Goal: Task Accomplishment & Management: Manage account settings

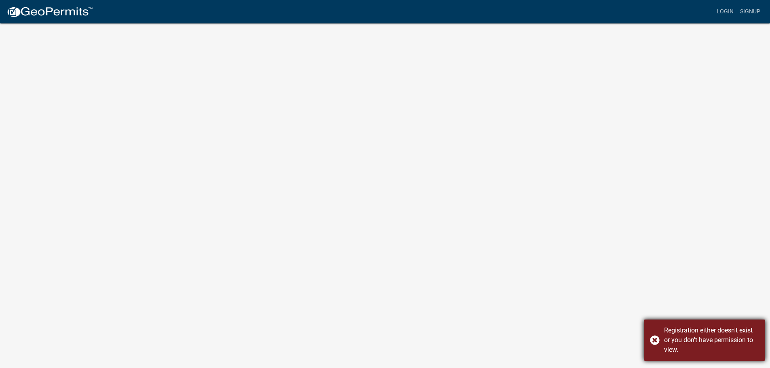
click at [653, 338] on div "Registration either doesn't exist or you don't have permission to view." at bounding box center [704, 340] width 121 height 41
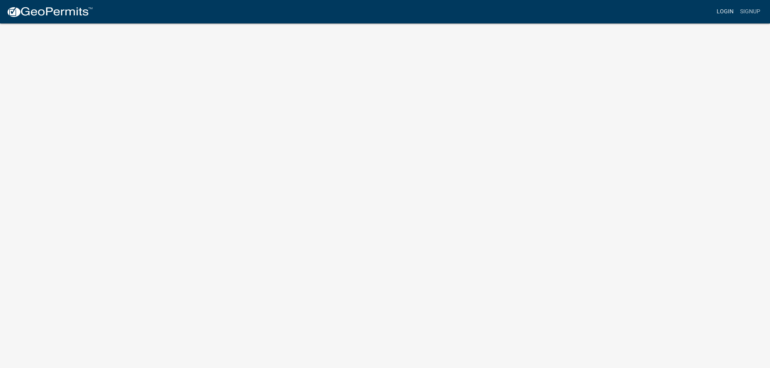
click at [722, 12] on link "Login" at bounding box center [724, 11] width 23 height 15
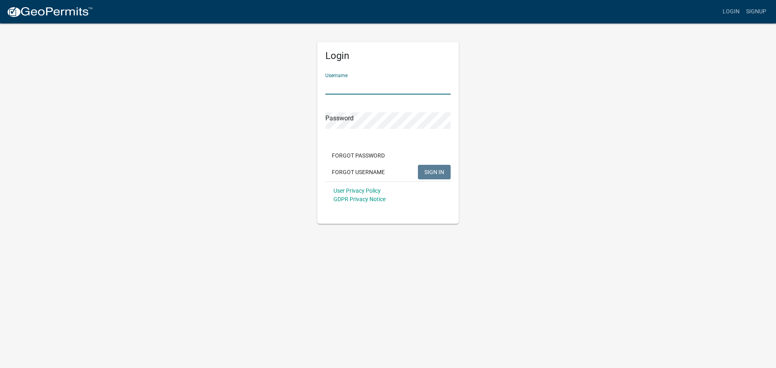
click at [362, 86] on input "Username" at bounding box center [387, 86] width 125 height 17
type input "[PERSON_NAME]"
click at [431, 173] on span "SIGN IN" at bounding box center [434, 171] width 20 height 6
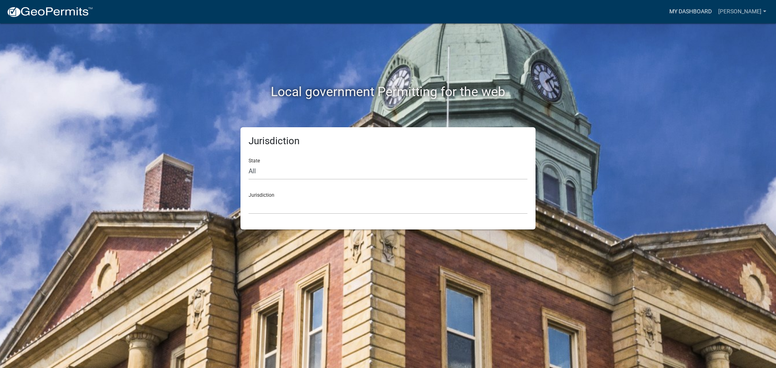
click at [705, 12] on link "My Dashboard" at bounding box center [690, 11] width 49 height 15
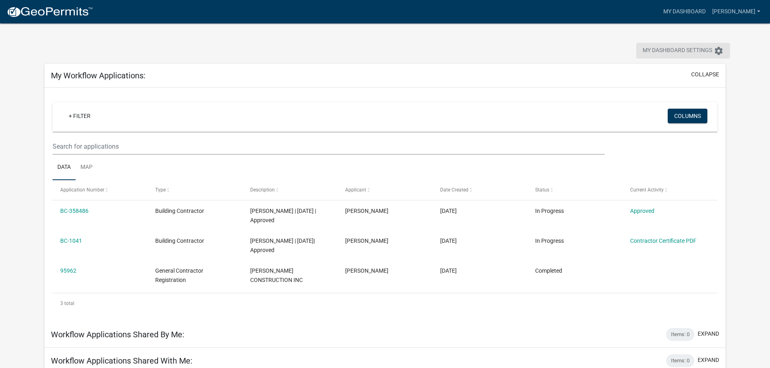
click at [694, 53] on span "My Dashboard Settings" at bounding box center [676, 51] width 69 height 10
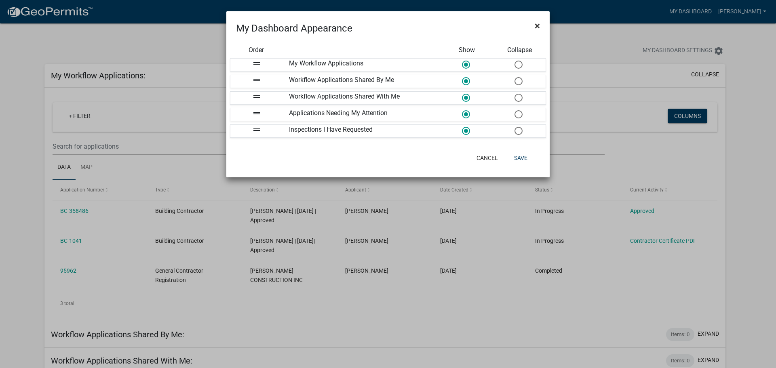
click at [537, 26] on span "×" at bounding box center [537, 25] width 5 height 11
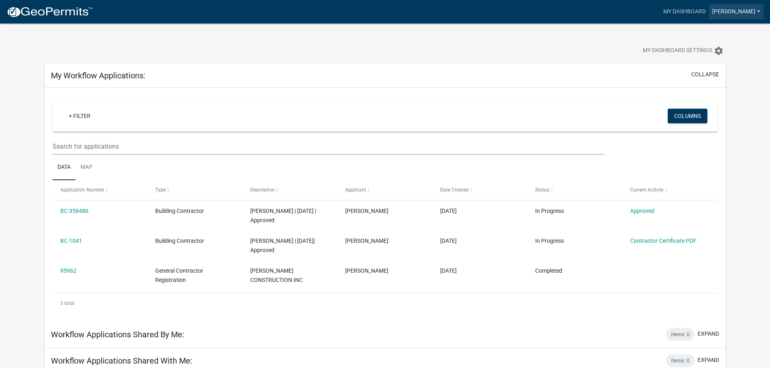
click at [731, 13] on link "[PERSON_NAME]" at bounding box center [736, 11] width 55 height 15
click at [714, 32] on link "Account" at bounding box center [728, 32] width 69 height 19
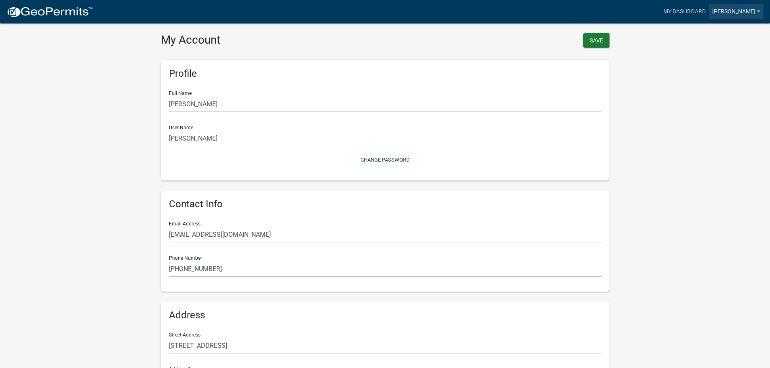
click at [739, 14] on link "[PERSON_NAME]" at bounding box center [736, 11] width 55 height 15
click at [731, 52] on link "Contractor Profile" at bounding box center [728, 52] width 69 height 19
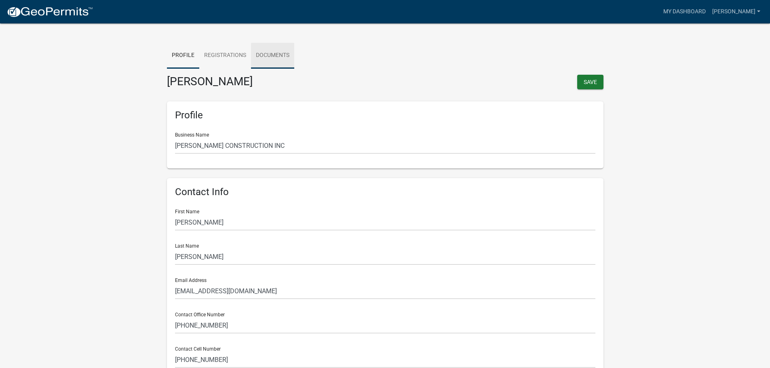
click at [265, 51] on link "Documents" at bounding box center [272, 56] width 43 height 26
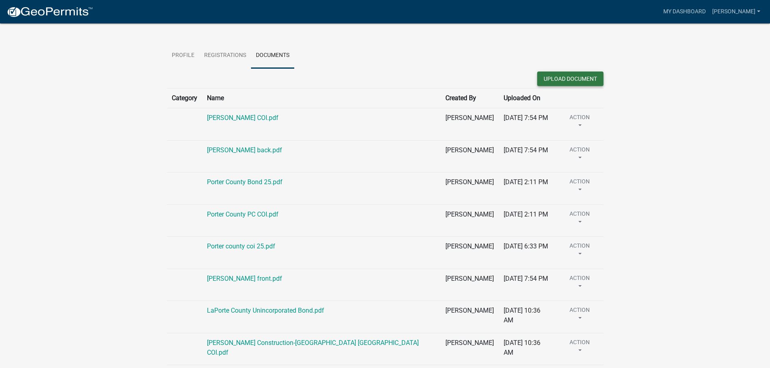
click at [551, 74] on button "Upload Document" at bounding box center [570, 79] width 66 height 15
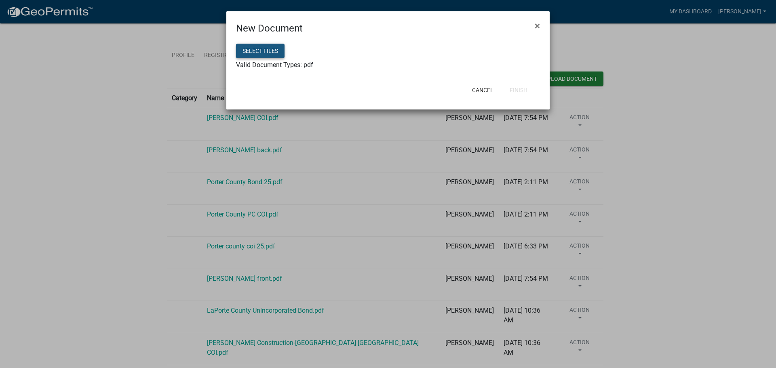
click at [260, 49] on button "Select files" at bounding box center [260, 51] width 48 height 15
click at [518, 87] on button "Finish" at bounding box center [518, 90] width 31 height 15
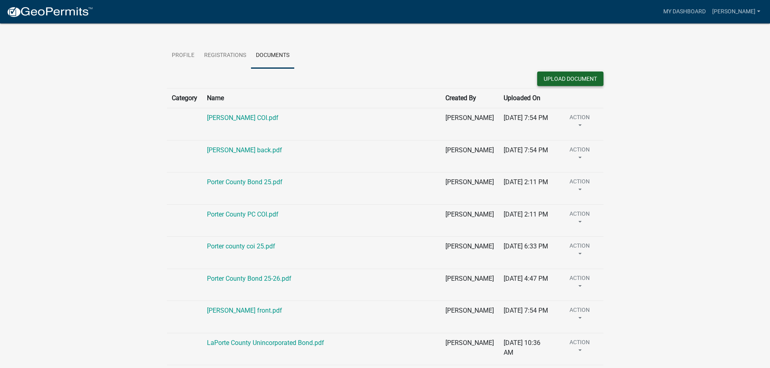
scroll to position [10, 0]
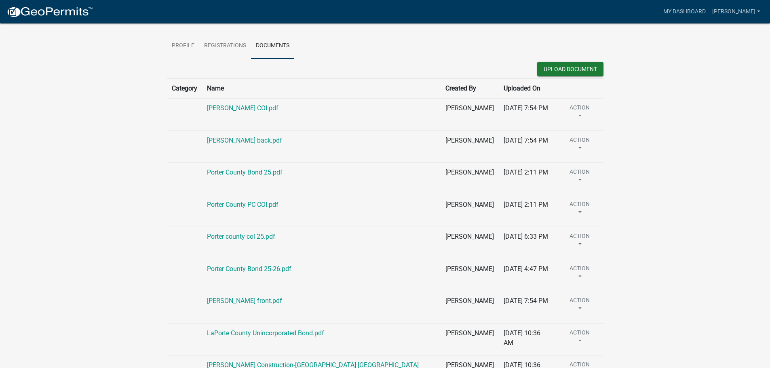
click at [577, 264] on button "Action" at bounding box center [579, 274] width 38 height 20
click at [682, 177] on wm-contractor-profile-view "more_horiz My Dashboard BobbyScott Account Contractor Profile Logout Profile Re…" at bounding box center [385, 209] width 770 height 419
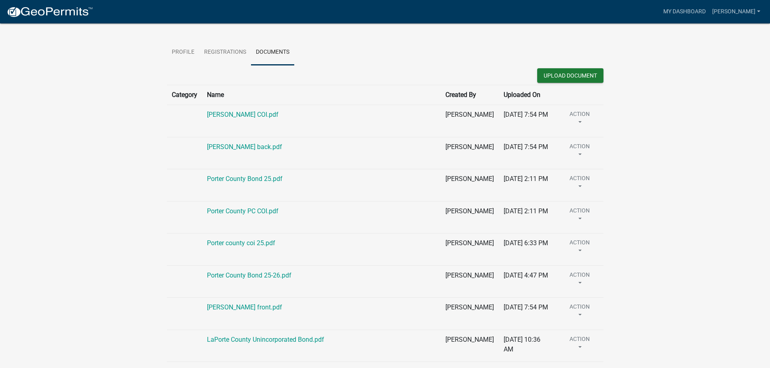
scroll to position [0, 0]
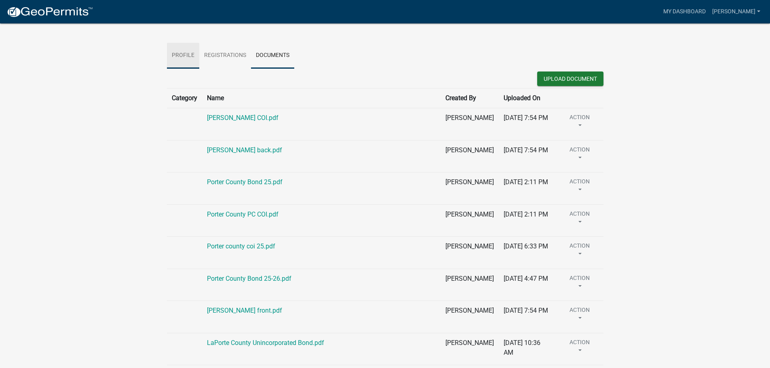
click at [189, 52] on link "Profile" at bounding box center [183, 56] width 32 height 26
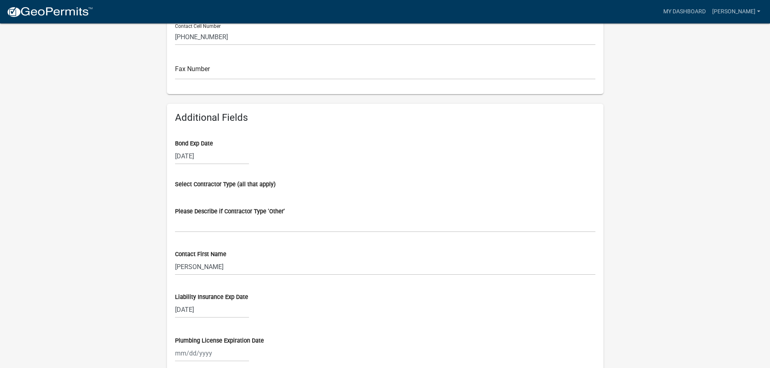
scroll to position [323, 0]
select select "10"
select select "2024"
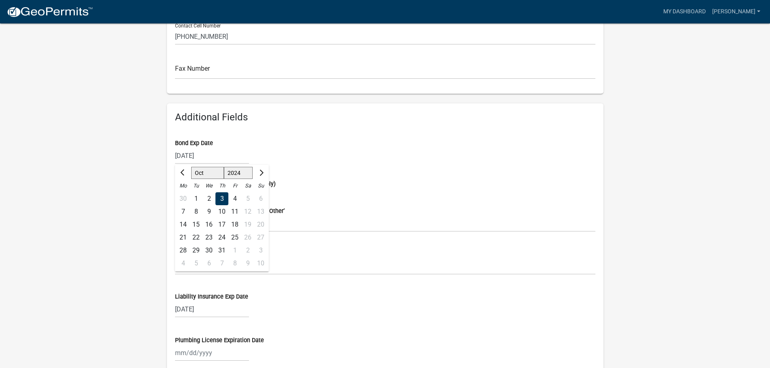
click at [224, 158] on div "[DATE] [PERSON_NAME] Apr [PERSON_NAME][DATE] Sep Oct Nov [DATE] 1525 1526 1527 …" at bounding box center [212, 155] width 74 height 17
click at [260, 170] on span "Next month" at bounding box center [260, 173] width 6 height 6
select select "1"
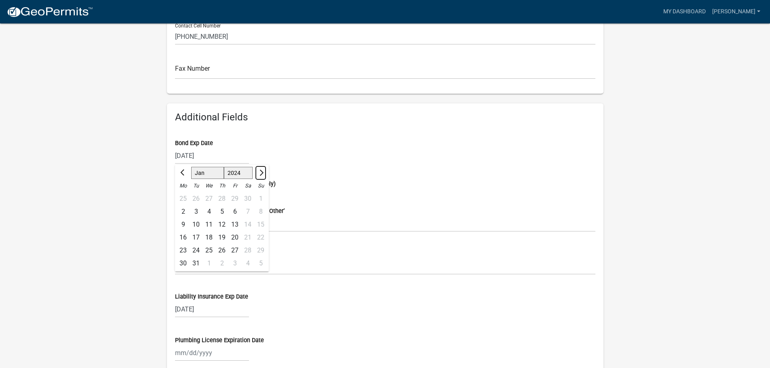
select select "2025"
click at [260, 170] on span "Next month" at bounding box center [260, 173] width 6 height 6
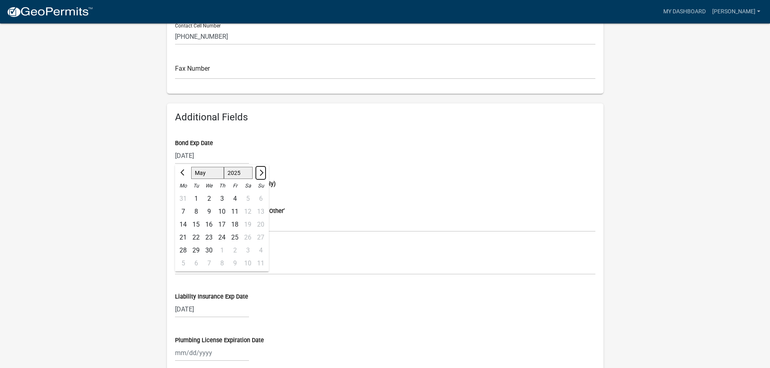
click at [260, 170] on span "Next month" at bounding box center [260, 173] width 6 height 6
select select "9"
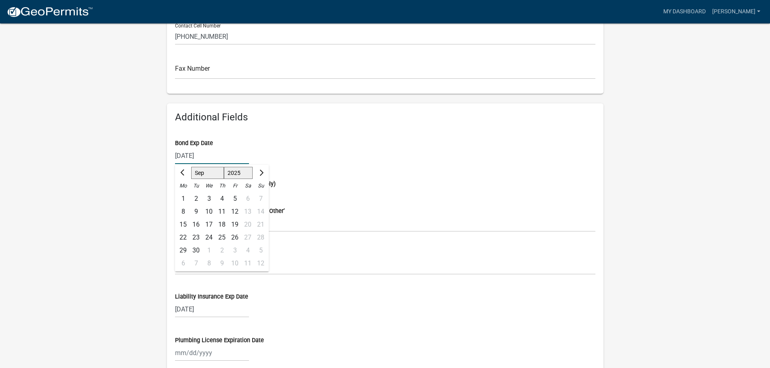
click at [245, 171] on select "1525 1526 1527 1528 1529 1530 1531 1532 1533 1534 1535 1536 1537 1538 1539 1540…" at bounding box center [237, 173] width 29 height 12
select select "2026"
click at [223, 167] on select "1525 1526 1527 1528 1529 1530 1531 1532 1533 1534 1535 1536 1537 1538 1539 1540…" at bounding box center [237, 173] width 29 height 12
click at [202, 174] on select "Jan Feb Mar Apr May Jun [DATE] Aug Sep Oct Nov Dec" at bounding box center [207, 173] width 33 height 12
select select "10"
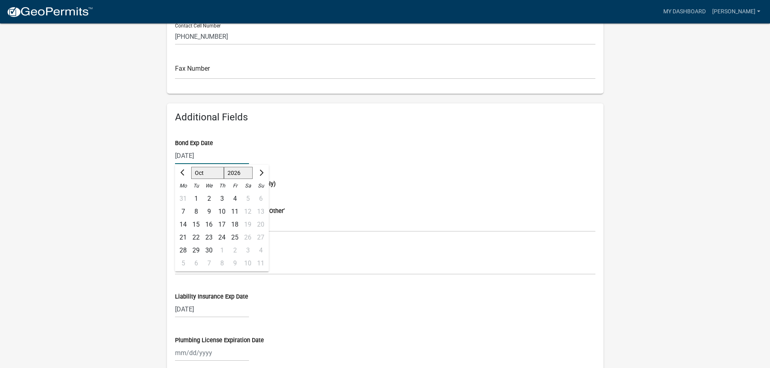
click at [191, 167] on select "Jan Feb Mar Apr May Jun [DATE] Aug Sep Oct Nov Dec" at bounding box center [207, 173] width 33 height 12
click at [240, 172] on select "1526 1527 1528 1529 1530 1531 1532 1533 1534 1535 1536 1537 1538 1539 1540 1541…" at bounding box center [237, 173] width 29 height 12
click at [347, 176] on form "Select Contractor Type (all that apply)" at bounding box center [385, 179] width 420 height 17
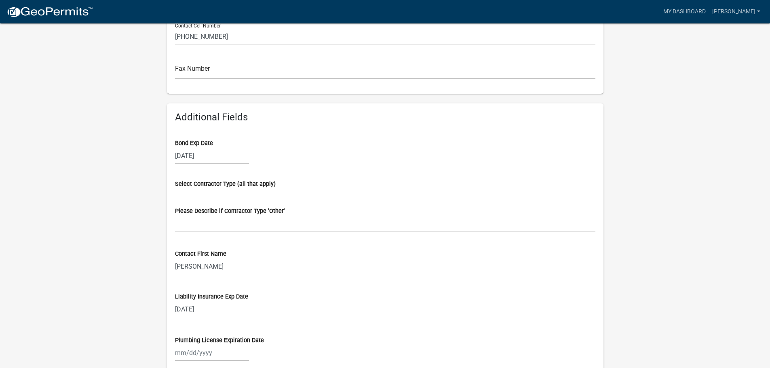
click at [227, 158] on div "[DATE]" at bounding box center [212, 155] width 74 height 17
select select "10"
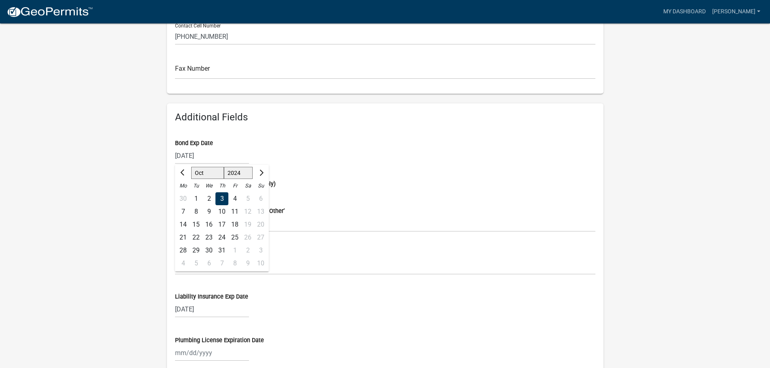
click at [244, 171] on select "1524 1525 1526 1527 1528 1529 1530 1531 1532 1533 1534 1535 1536 1537 1538 1539…" at bounding box center [237, 173] width 29 height 12
select select "2026"
click at [223, 167] on select "1524 1525 1526 1527 1528 1529 1530 1531 1532 1533 1534 1535 1536 1537 1538 1539…" at bounding box center [237, 173] width 29 height 12
click at [247, 197] on div "28 29 30 1 2 3 4" at bounding box center [222, 198] width 94 height 13
drag, startPoint x: 218, startPoint y: 156, endPoint x: 175, endPoint y: 168, distance: 44.6
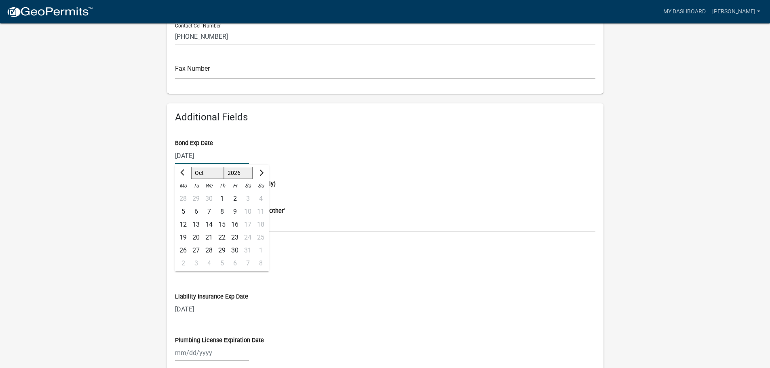
click at [175, 164] on div "[DATE] [PERSON_NAME] Apr May Jun [DATE] Aug Sep Oct Nov [DATE] 1527 1528 1529 1…" at bounding box center [212, 155] width 74 height 17
type input "[DATE]"
click at [401, 142] on div "Bond Exp Date" at bounding box center [385, 143] width 420 height 8
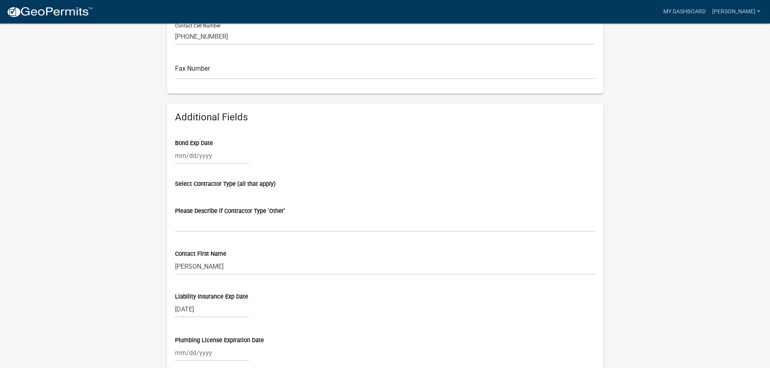
click at [215, 160] on div at bounding box center [212, 155] width 74 height 17
select select "10"
select select "2025"
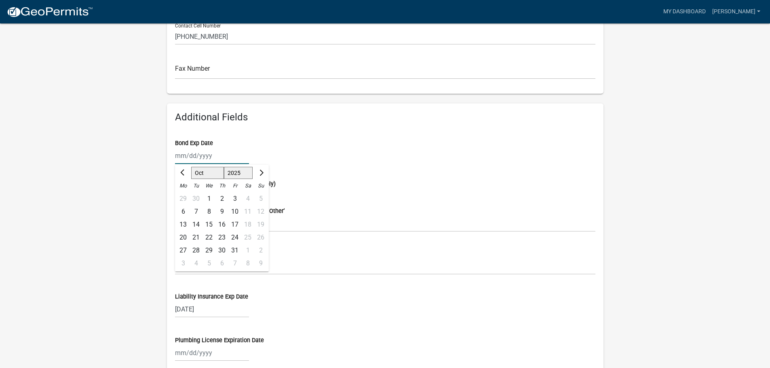
click at [221, 157] on input "Bond Exp Date" at bounding box center [212, 155] width 74 height 17
type input "[DATE]"
click at [397, 143] on div "Bond Exp Date" at bounding box center [385, 143] width 420 height 8
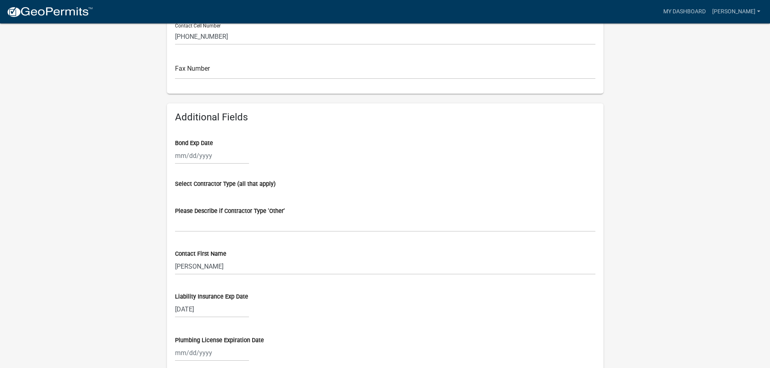
select select "10"
select select "2025"
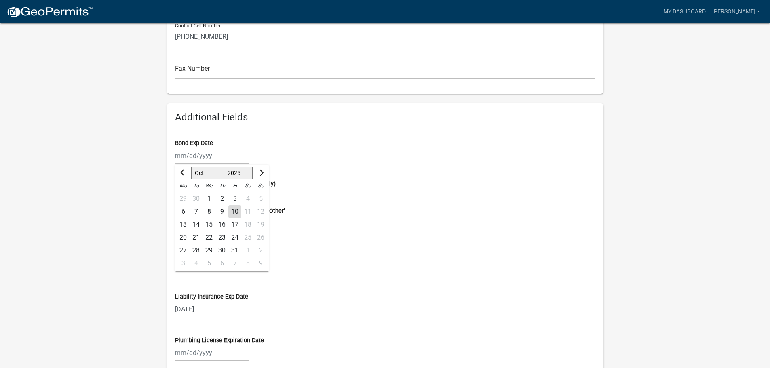
click at [230, 156] on div "[PERSON_NAME] Feb Mar Apr [PERSON_NAME][DATE] Oct Nov [DATE] 1526 1527 1528 152…" at bounding box center [212, 155] width 74 height 17
click at [317, 149] on div "[PERSON_NAME] Feb Mar Apr [PERSON_NAME][DATE] Oct Nov [DATE] 1526 1527 1528 152…" at bounding box center [385, 155] width 420 height 17
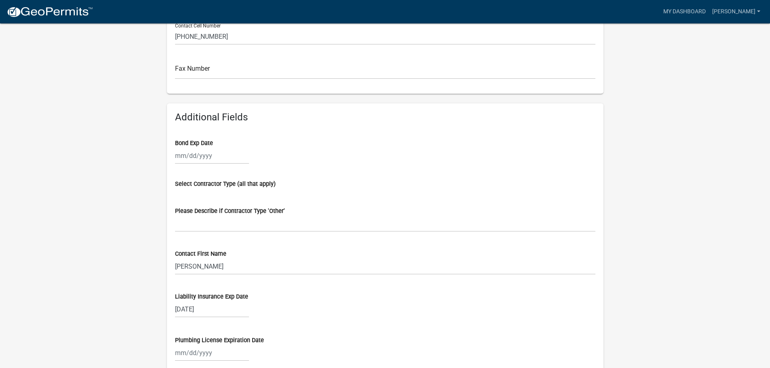
select select "10"
select select "2025"
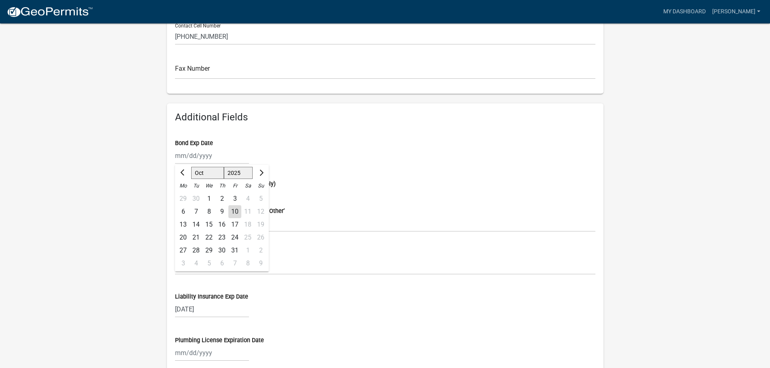
click at [229, 160] on div "[PERSON_NAME] Feb Mar Apr [PERSON_NAME][DATE] Oct Nov [DATE] 1526 1527 1528 152…" at bounding box center [212, 155] width 74 height 17
type input "[DATE]"
click at [261, 171] on span "Next month" at bounding box center [260, 173] width 6 height 6
click at [184, 175] on span "Previous month" at bounding box center [183, 173] width 6 height 6
select select "10"
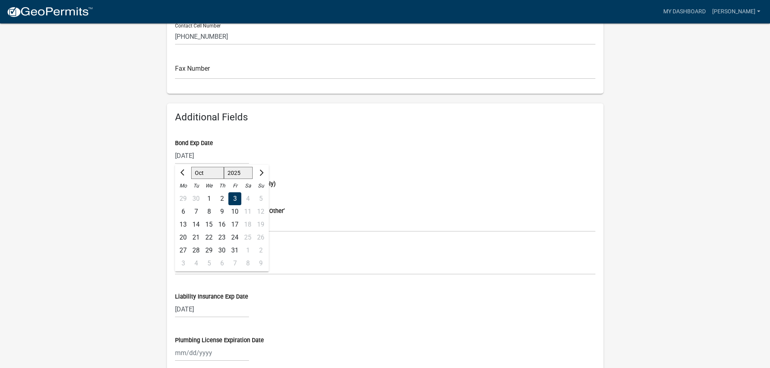
click at [244, 171] on select "1525 1526 1527 1528 1529 1530 1531 1532 1533 1534 1535 1536 1537 1538 1539 1540…" at bounding box center [237, 173] width 29 height 12
select select "2026"
click at [223, 167] on select "1525 1526 1527 1528 1529 1530 1531 1532 1533 1534 1535 1536 1537 1538 1539 1540…" at bounding box center [237, 173] width 29 height 12
click at [249, 199] on div "28 29 30 1 2 3 4" at bounding box center [222, 198] width 94 height 13
click at [317, 175] on form "Select Contractor Type (all that apply)" at bounding box center [385, 179] width 420 height 17
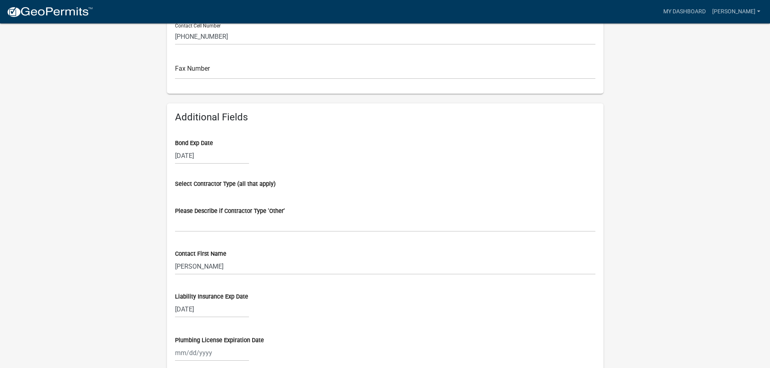
select select "10"
select select "2025"
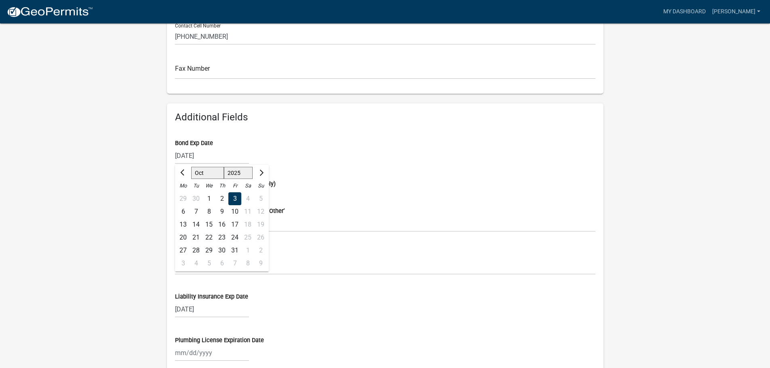
click at [221, 158] on div "[DATE] Jan Feb Mar Apr May Jun [DATE] Aug Sep Oct Nov [DATE] 1526 1527 1528 152…" at bounding box center [212, 155] width 74 height 17
click at [221, 158] on input "[DATE]" at bounding box center [212, 155] width 74 height 17
type input "[DATE]"
click at [323, 161] on div "[PERSON_NAME] Feb Mar Apr [PERSON_NAME][DATE] Oct Nov [DATE] 1526 1527 1528 152…" at bounding box center [385, 155] width 420 height 17
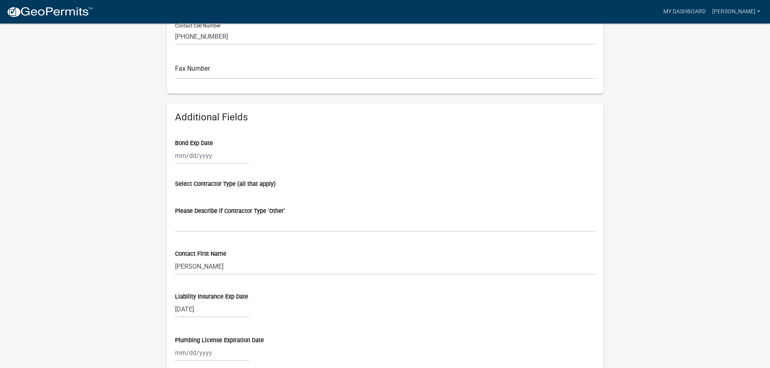
click at [227, 158] on div at bounding box center [212, 155] width 74 height 17
select select "10"
select select "2025"
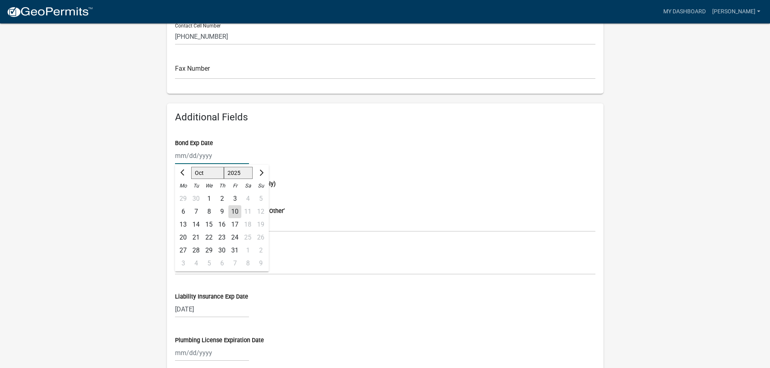
click at [232, 158] on input "Bond Exp Date" at bounding box center [212, 155] width 74 height 17
type input "[DATE]"
click at [360, 166] on wm-data-entity-input "Bond Exp Date [PERSON_NAME] Apr May Jun [DATE] Aug Sep Oct Nov [DATE] 1526 1527…" at bounding box center [385, 150] width 420 height 44
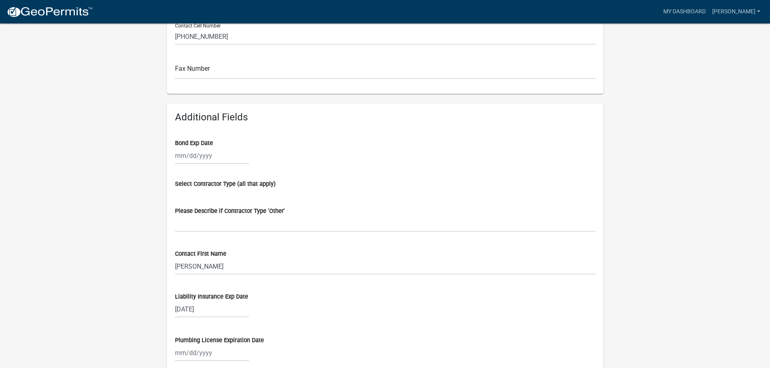
click at [234, 187] on div "Select Contractor Type (all that apply)" at bounding box center [385, 184] width 420 height 8
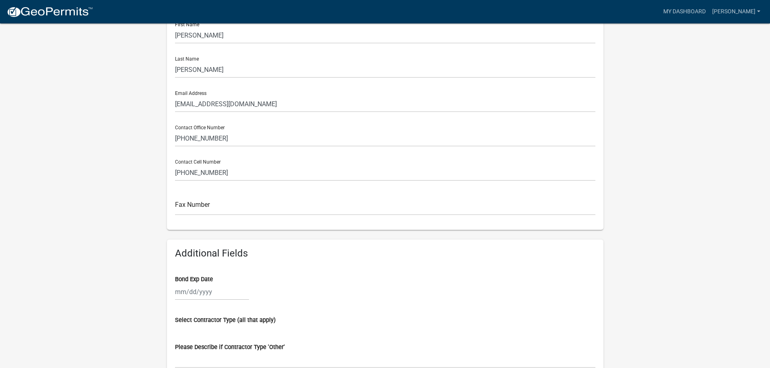
scroll to position [234, 0]
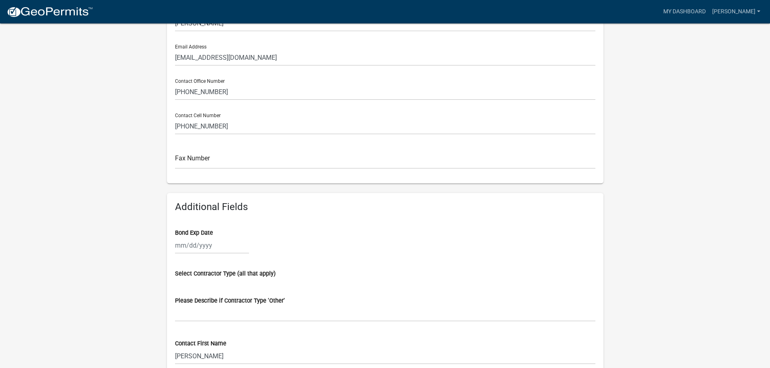
click at [231, 246] on div at bounding box center [212, 245] width 74 height 17
select select "10"
select select "2025"
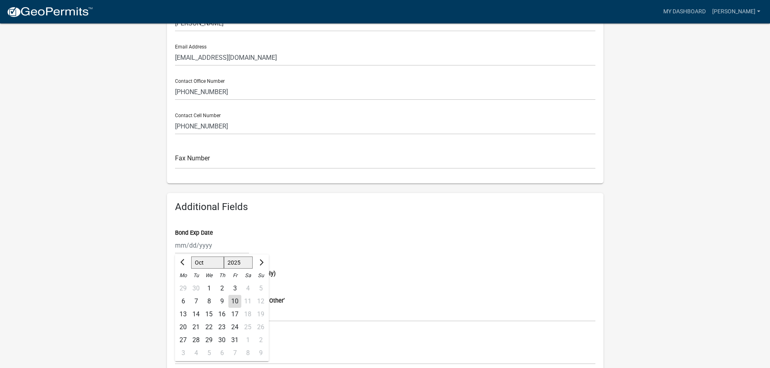
click at [235, 289] on div "3" at bounding box center [234, 288] width 13 height 13
type input "[DATE]"
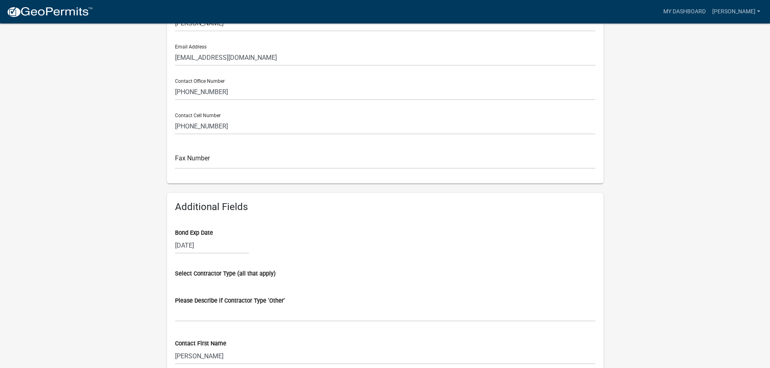
click at [236, 247] on div "[DATE]" at bounding box center [212, 245] width 74 height 17
select select "10"
select select "2025"
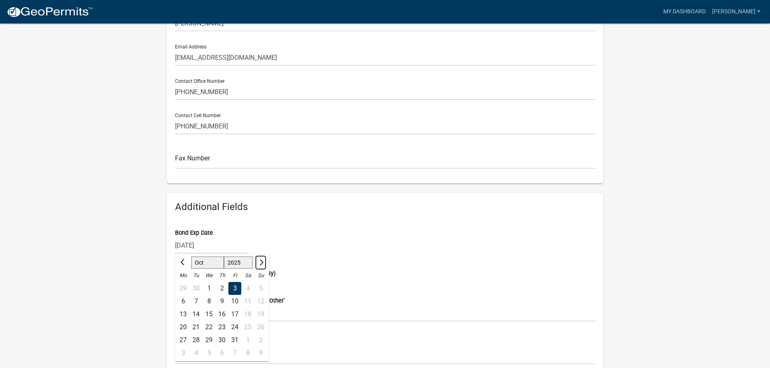
click at [262, 266] on button "Next month" at bounding box center [260, 262] width 10 height 13
select select "1"
select select "2026"
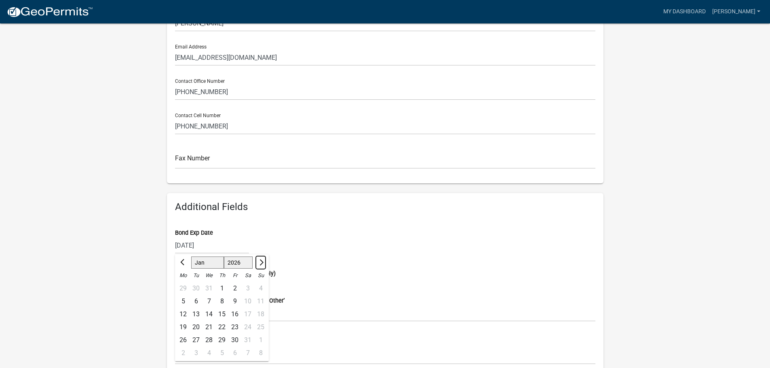
click at [262, 266] on button "Next month" at bounding box center [260, 262] width 10 height 13
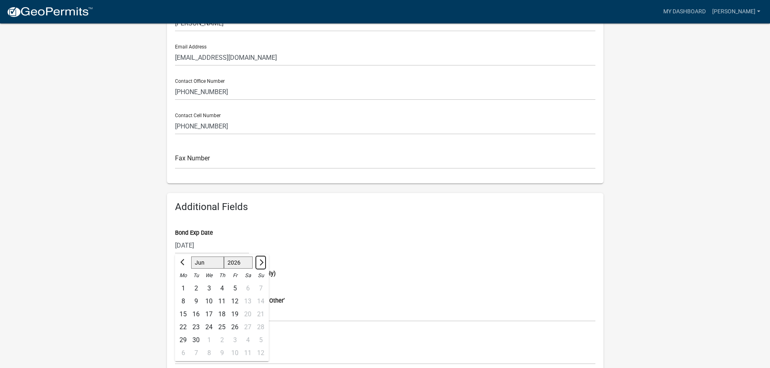
click at [262, 266] on button "Next month" at bounding box center [260, 262] width 10 height 13
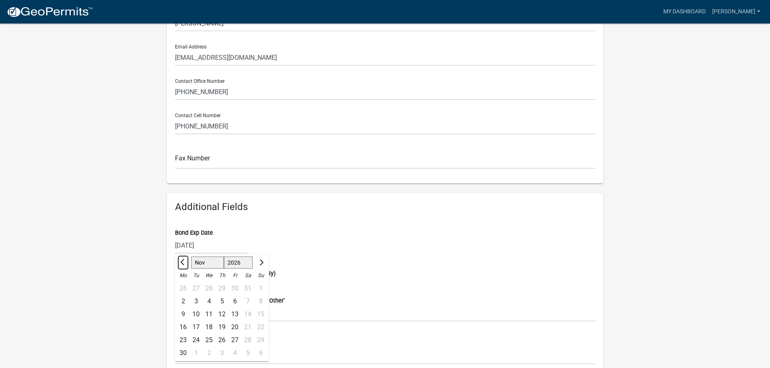
click at [184, 264] on span "Previous month" at bounding box center [183, 262] width 6 height 6
select select "10"
click at [250, 289] on div "28 29 30 1 2 3 4" at bounding box center [222, 288] width 94 height 13
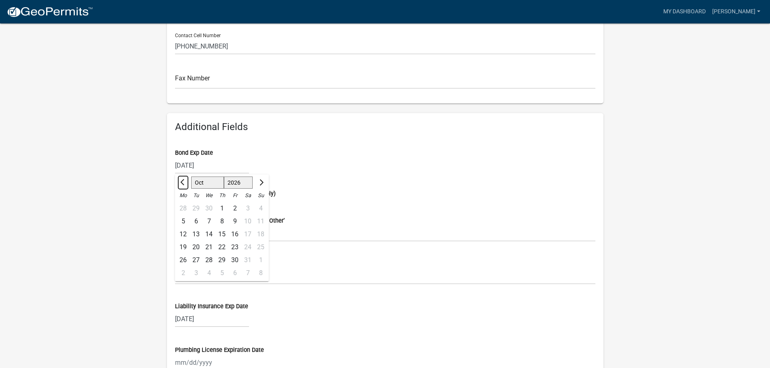
scroll to position [314, 0]
click at [246, 208] on div "28 29 30 1 2 3 4" at bounding box center [222, 207] width 94 height 13
click at [211, 164] on input "[DATE]" at bounding box center [212, 164] width 74 height 17
type input "[DATE]"
click at [363, 177] on wm-data-entity-input "Bond Exp Date [PERSON_NAME] Feb Mar Apr May Jun [DATE] Aug Sep Oct Nov [DATE] 1…" at bounding box center [385, 159] width 420 height 44
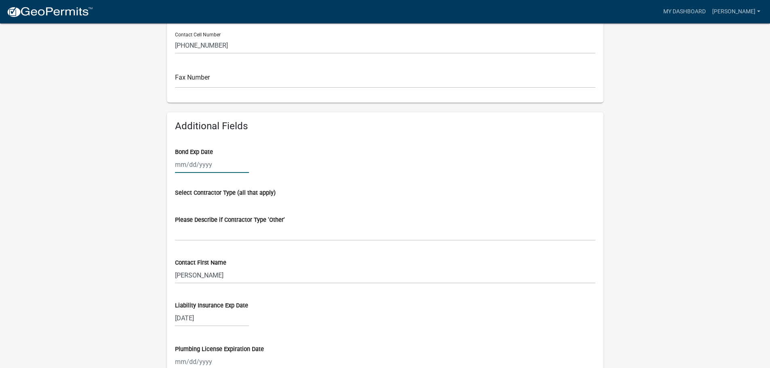
click at [239, 169] on div at bounding box center [212, 164] width 74 height 17
select select "10"
select select "2025"
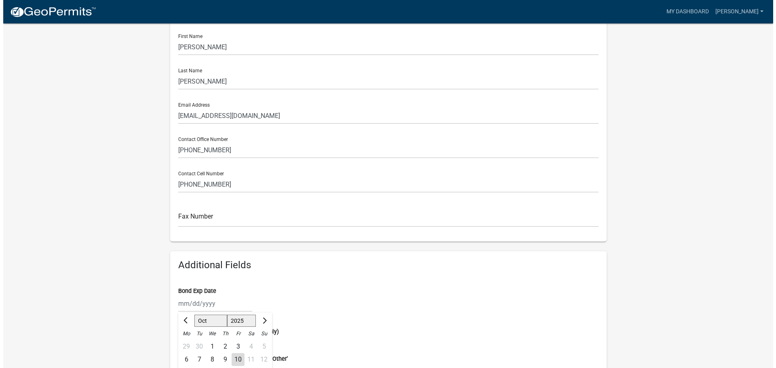
scroll to position [0, 0]
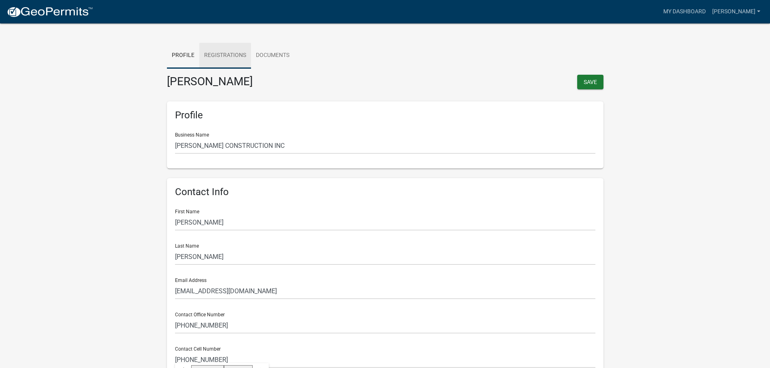
click at [237, 56] on link "Registrations" at bounding box center [225, 56] width 52 height 26
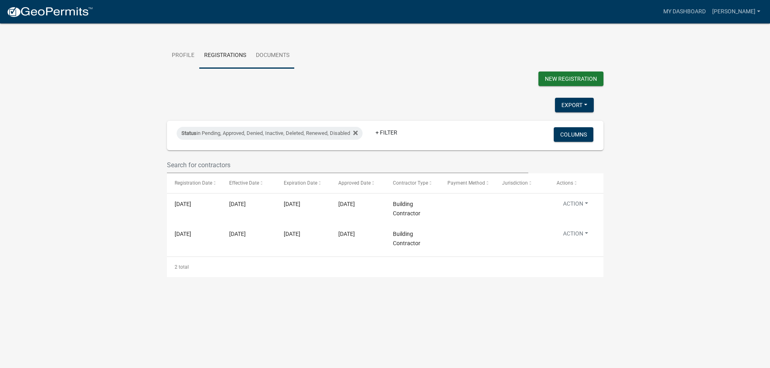
click at [274, 53] on link "Documents" at bounding box center [272, 56] width 43 height 26
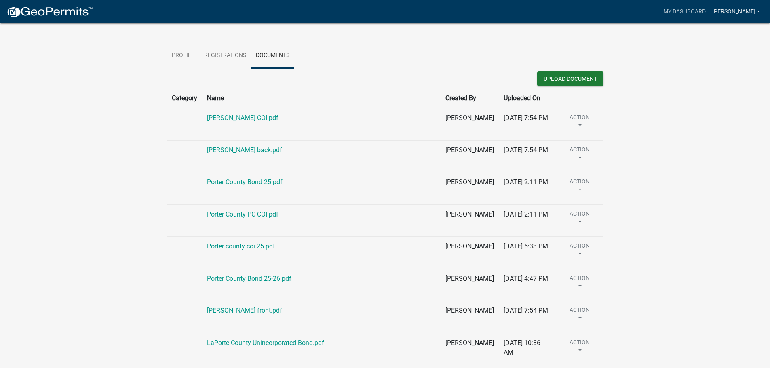
click at [749, 8] on link "[PERSON_NAME]" at bounding box center [736, 11] width 55 height 15
click at [716, 78] on link "Logout" at bounding box center [728, 78] width 69 height 19
